Goal: Task Accomplishment & Management: Use online tool/utility

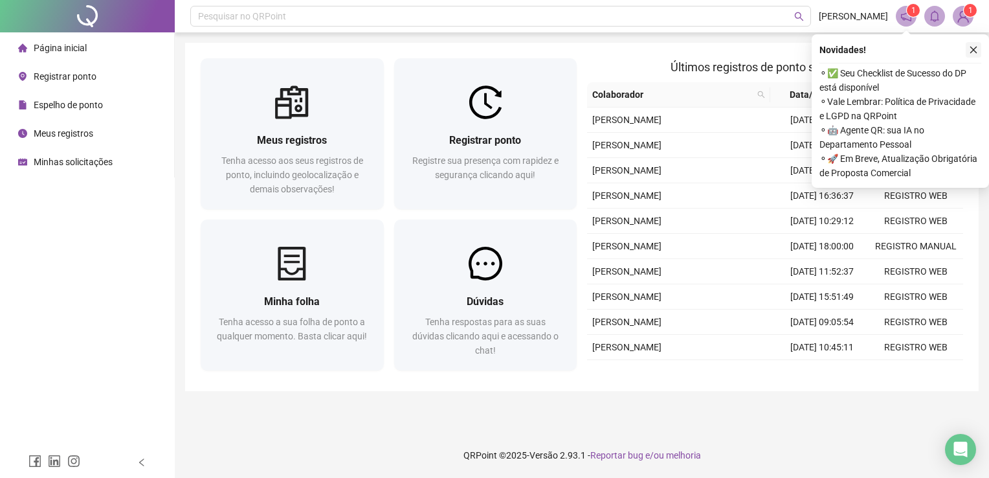
click at [976, 51] on icon "close" at bounding box center [973, 49] width 9 height 9
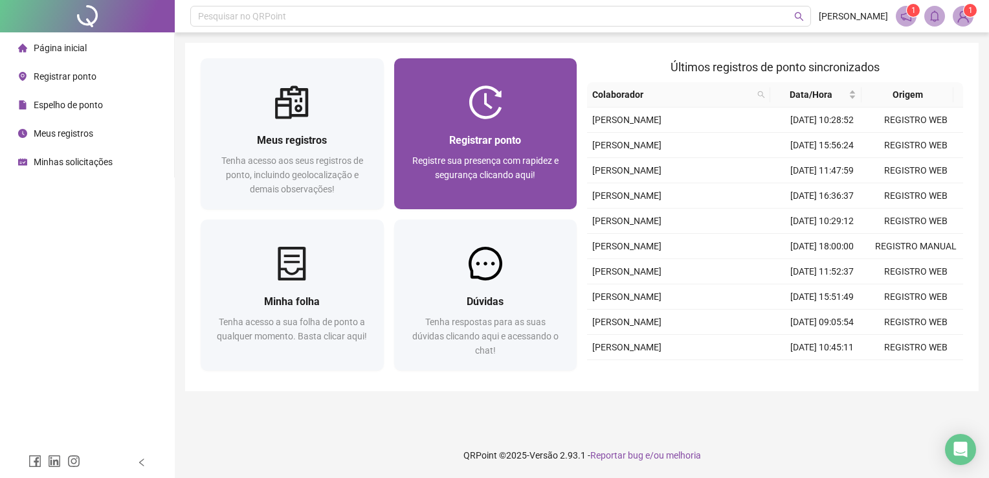
click at [460, 149] on div "Registrar ponto Registre sua presença com rapidez e segurança clicando aqui!" at bounding box center [486, 164] width 152 height 64
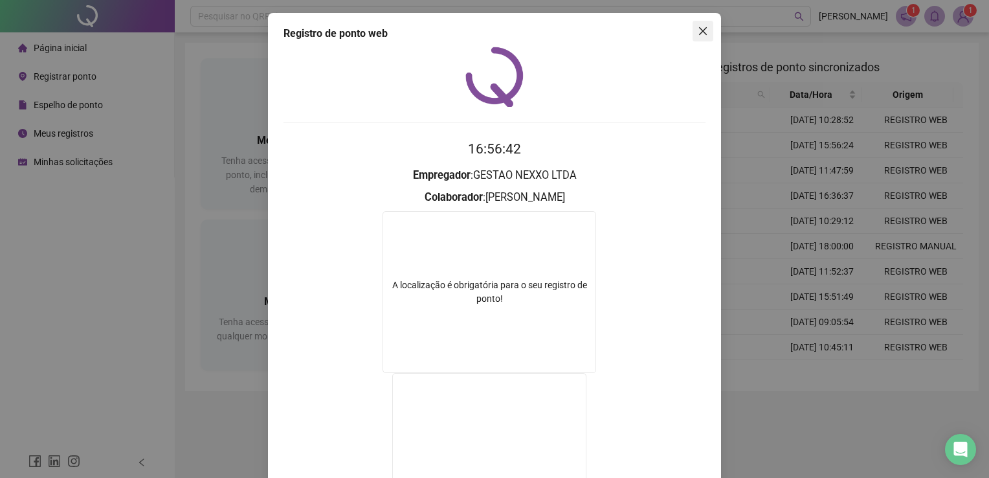
click at [698, 31] on icon "close" at bounding box center [703, 31] width 10 height 10
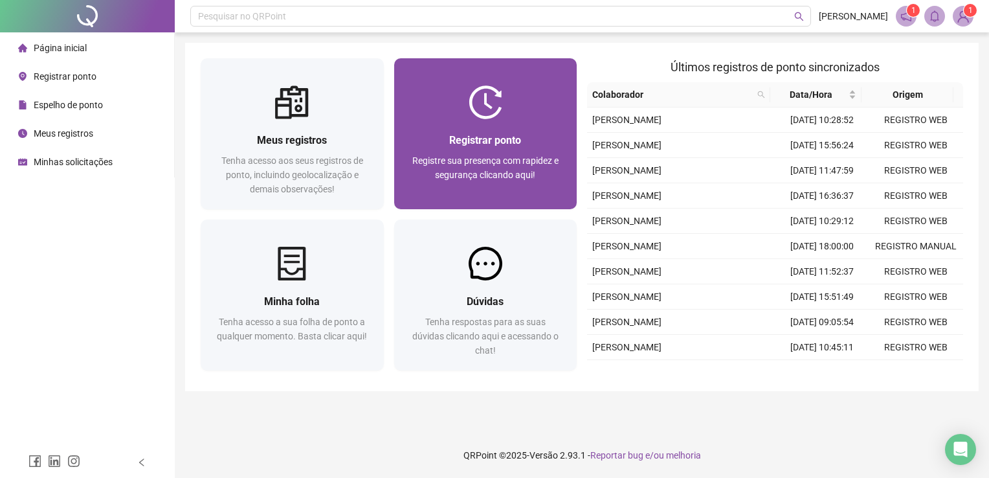
click at [559, 142] on div "Registrar ponto" at bounding box center [486, 140] width 152 height 16
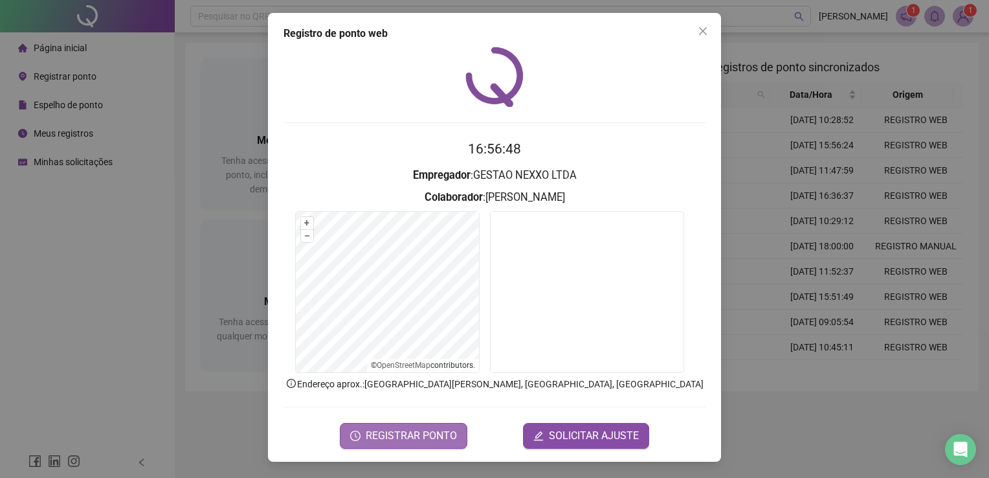
click at [448, 424] on button "REGISTRAR PONTO" at bounding box center [404, 436] width 128 height 26
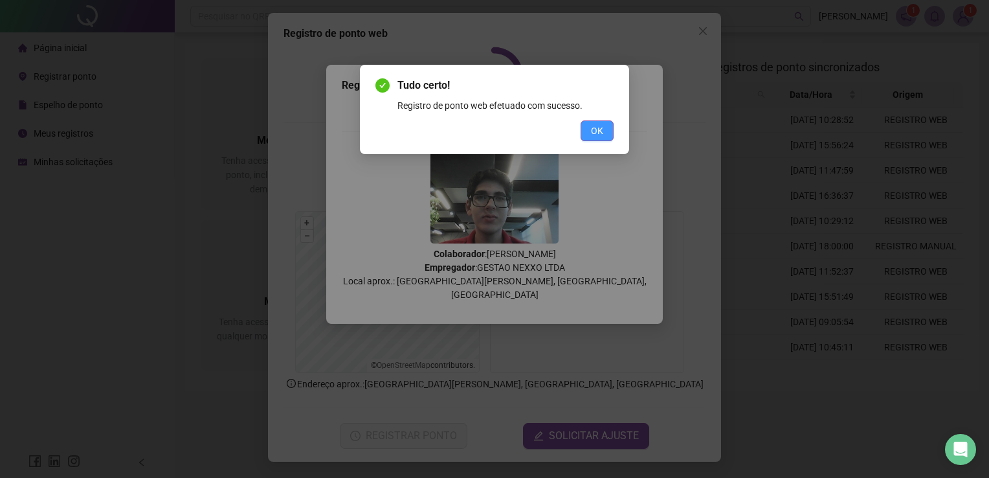
click at [590, 130] on button "OK" at bounding box center [597, 130] width 33 height 21
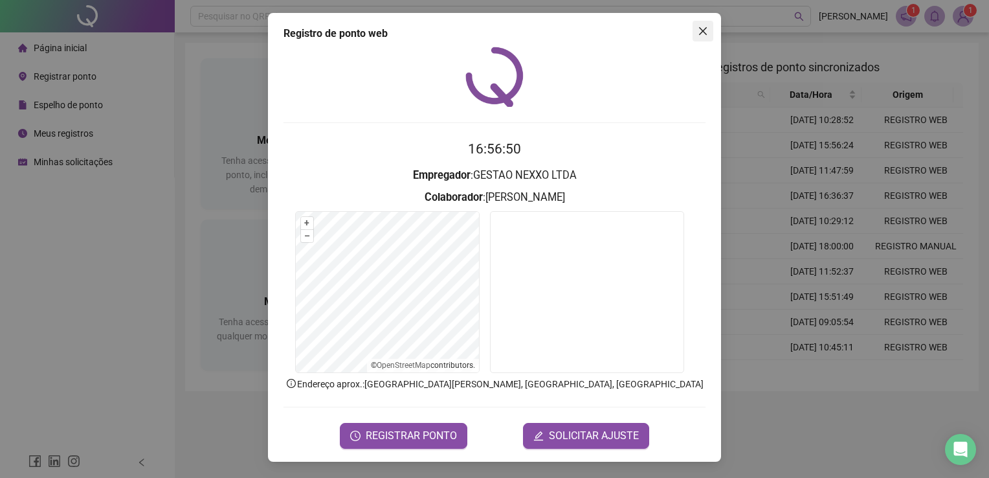
click at [706, 30] on icon "close" at bounding box center [703, 31] width 10 height 10
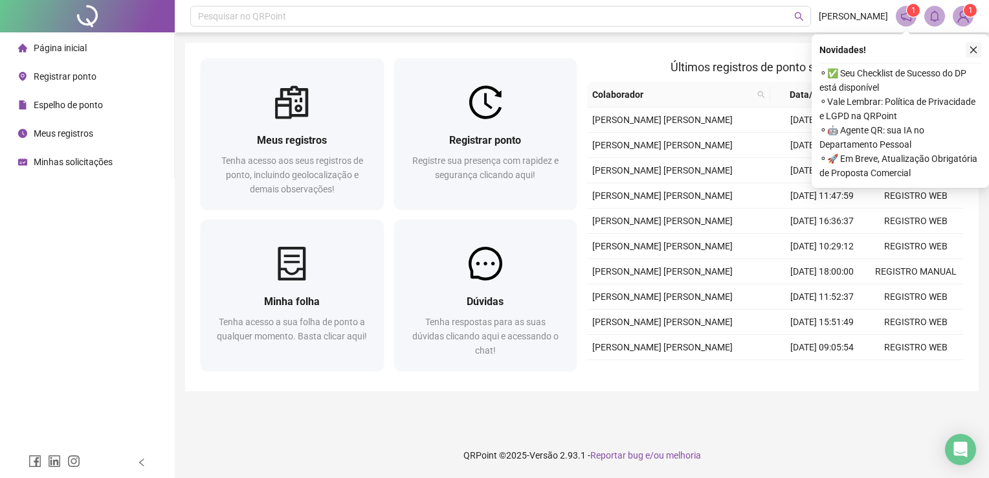
click at [971, 53] on icon "close" at bounding box center [973, 49] width 9 height 9
click at [973, 59] on div "Novidades ! ⚬ ✅ Seu Checklist de Sucesso do DP está disponível ⚬ Vale Lembrar: …" at bounding box center [900, 110] width 177 height 153
click at [974, 52] on icon "close" at bounding box center [973, 49] width 9 height 9
